Goal: Task Accomplishment & Management: Use online tool/utility

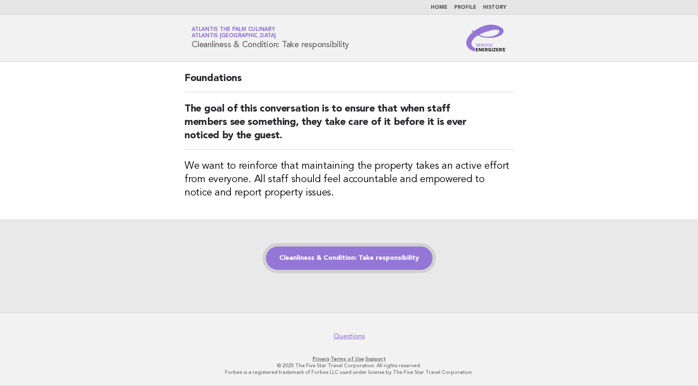
click at [395, 255] on link "Cleanliness & Condition: Take responsibility" at bounding box center [349, 257] width 167 height 23
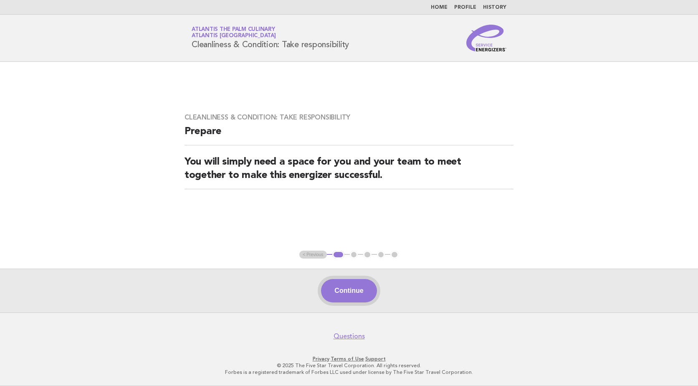
click at [363, 285] on button "Continue" at bounding box center [349, 290] width 56 height 23
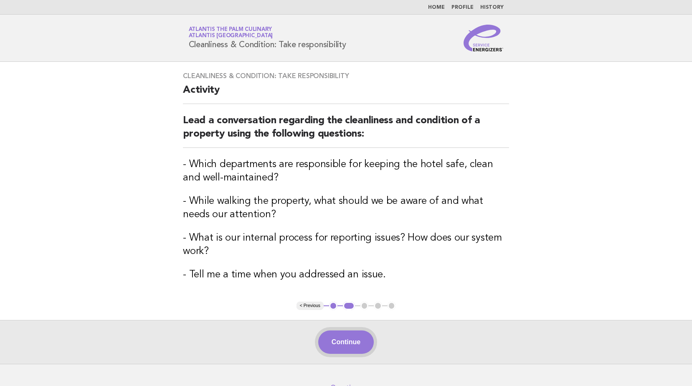
click at [359, 339] on button "Continue" at bounding box center [346, 341] width 56 height 23
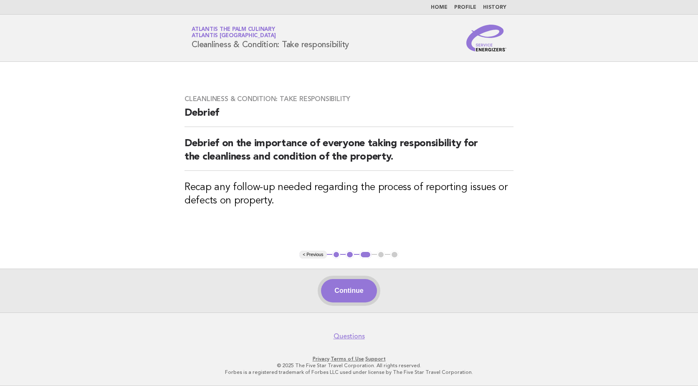
click at [350, 292] on button "Continue" at bounding box center [349, 290] width 56 height 23
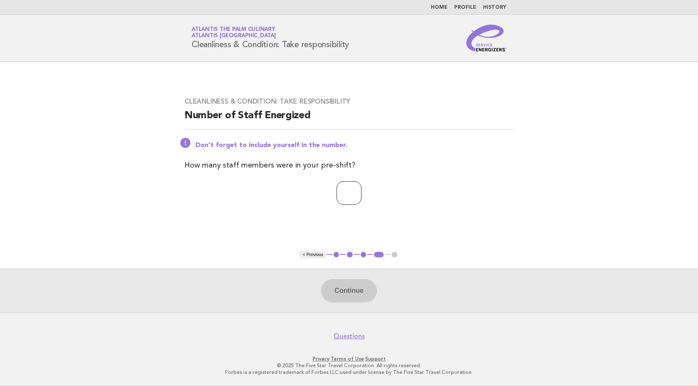
click at [336, 192] on input "number" at bounding box center [348, 192] width 25 height 23
type input "**"
click at [328, 293] on button "Continue" at bounding box center [349, 290] width 56 height 23
